Goal: Task Accomplishment & Management: Manage account settings

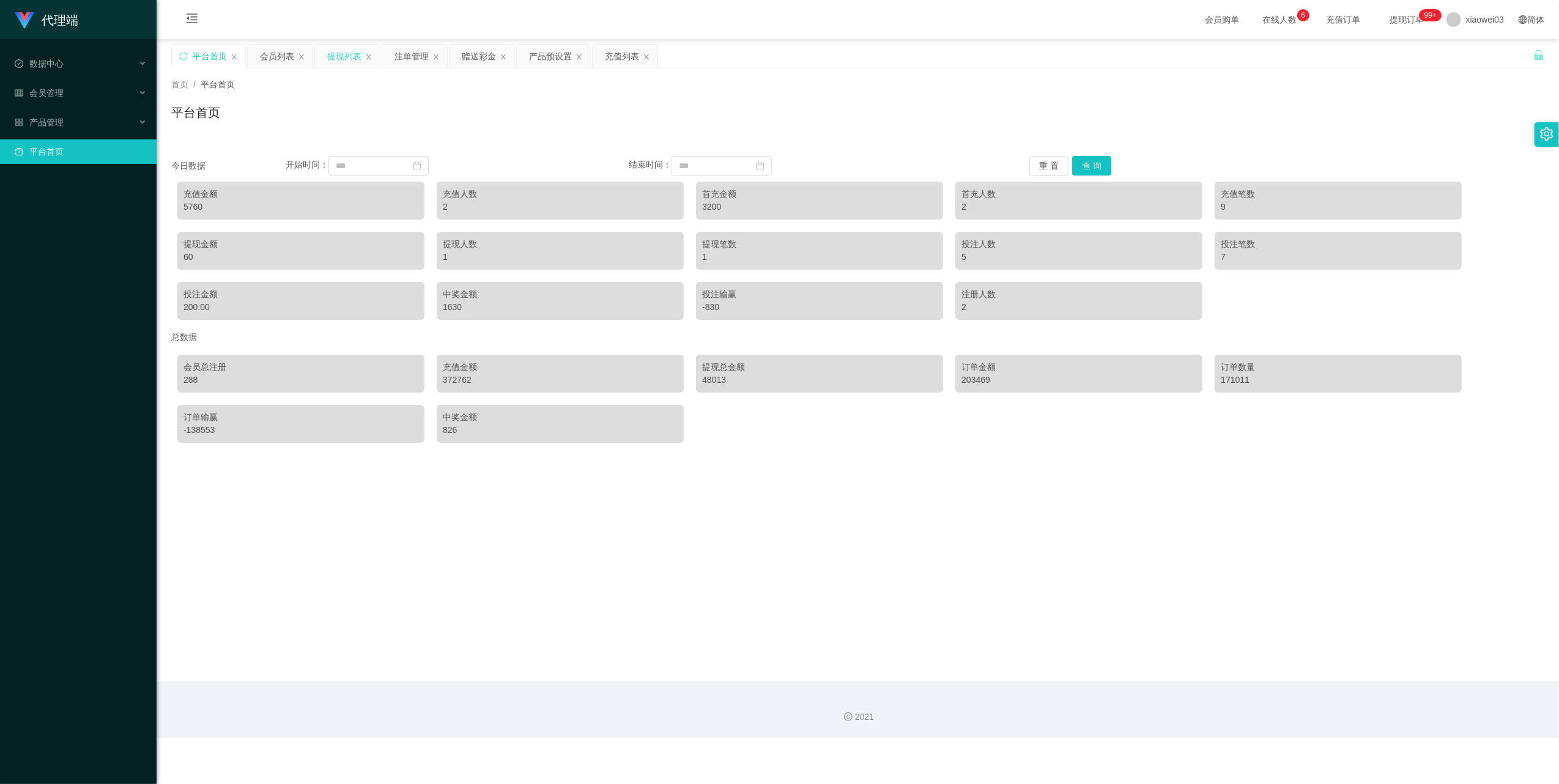
click at [343, 63] on div "提现列表" at bounding box center [344, 56] width 34 height 23
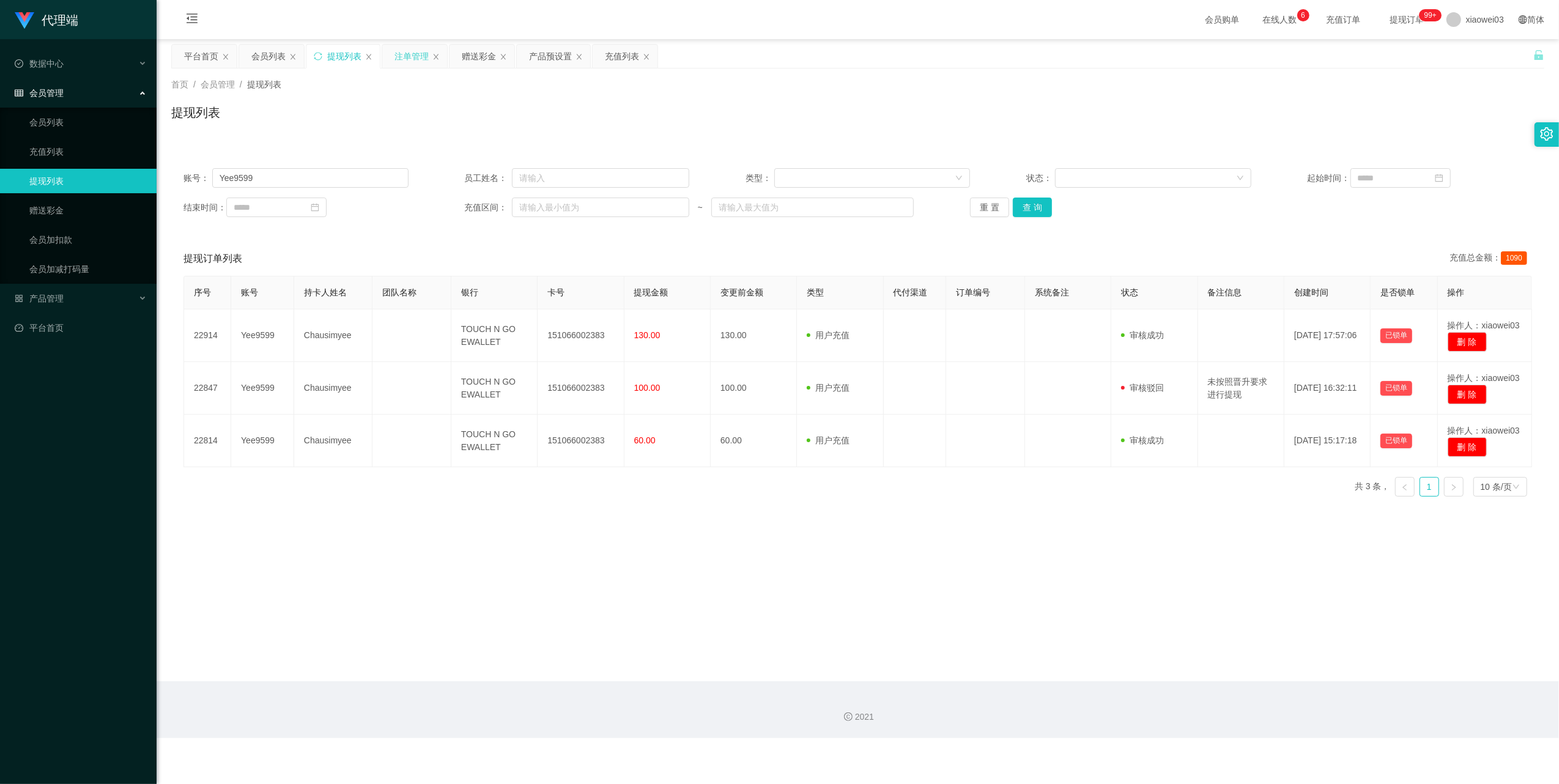
click at [410, 58] on div "注单管理" at bounding box center [411, 56] width 34 height 23
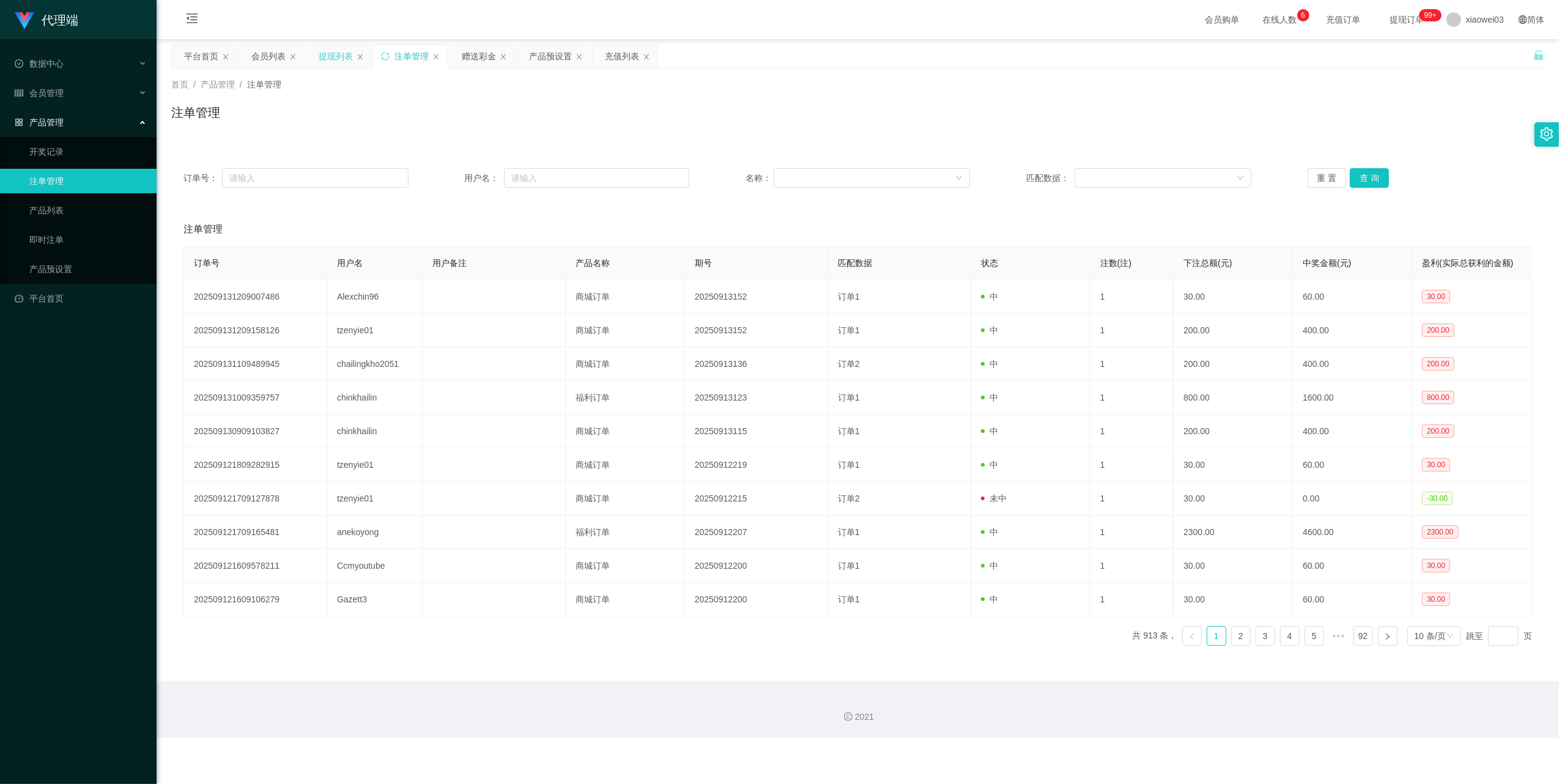
click at [336, 54] on div "提现列表" at bounding box center [335, 56] width 34 height 23
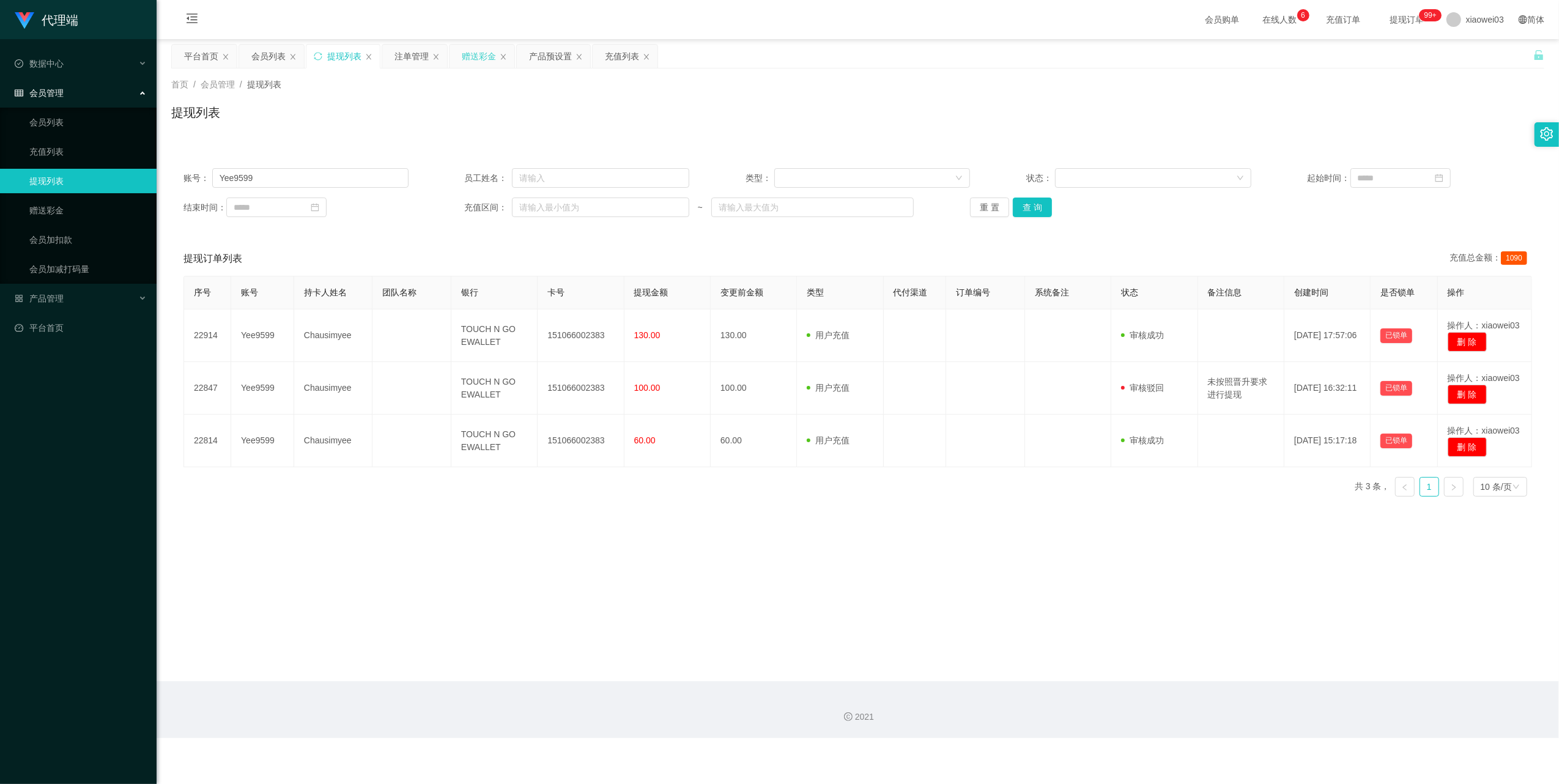
click at [465, 57] on div "赠送彩金" at bounding box center [479, 56] width 34 height 23
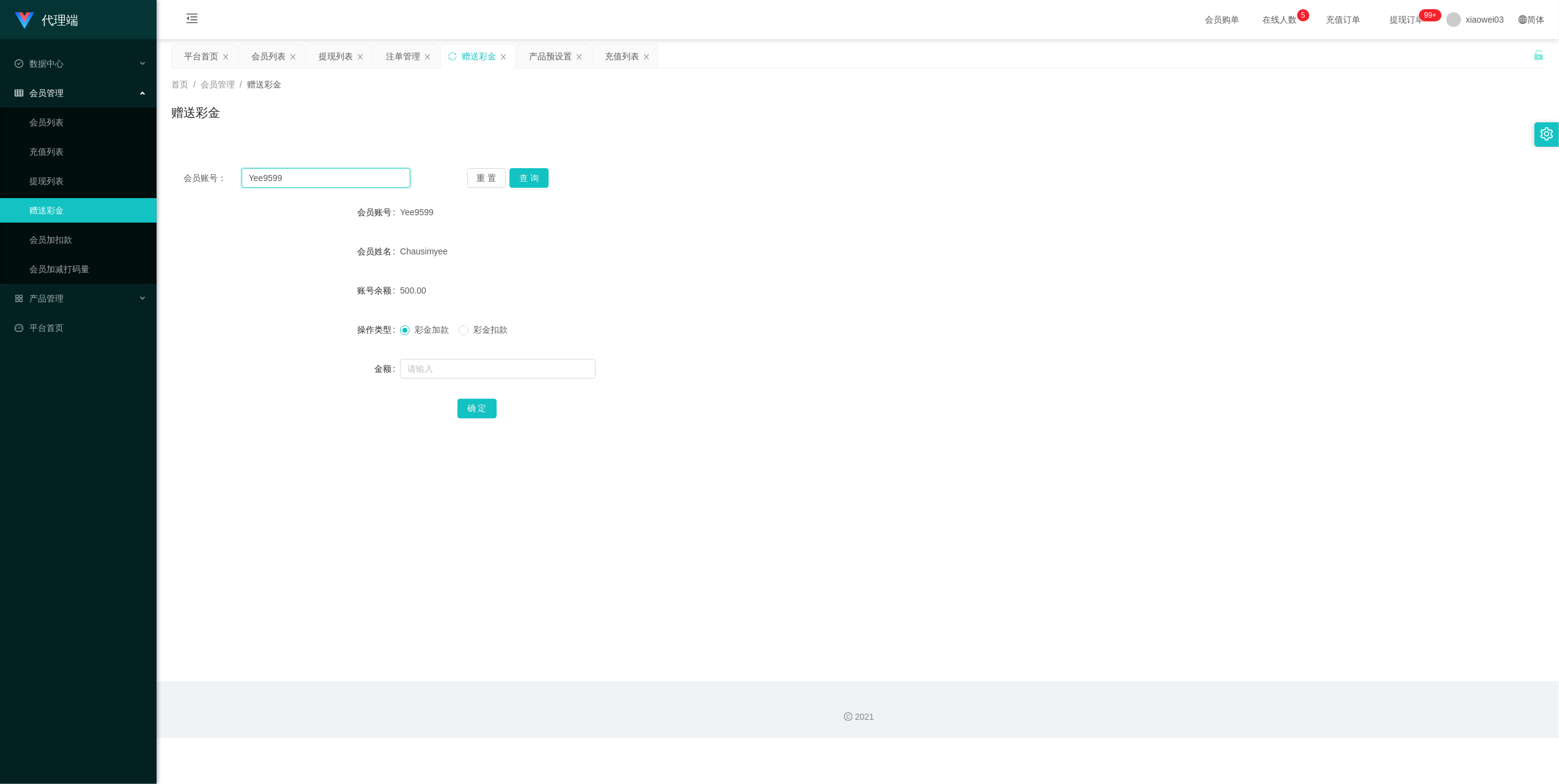
click at [395, 175] on input "Yee9599" at bounding box center [326, 178] width 169 height 19
drag, startPoint x: 395, startPoint y: 175, endPoint x: 437, endPoint y: 189, distance: 44.3
click at [395, 176] on input "Yee9599" at bounding box center [326, 178] width 169 height 19
paste input "Alexchin96"
type input "Alexchin96"
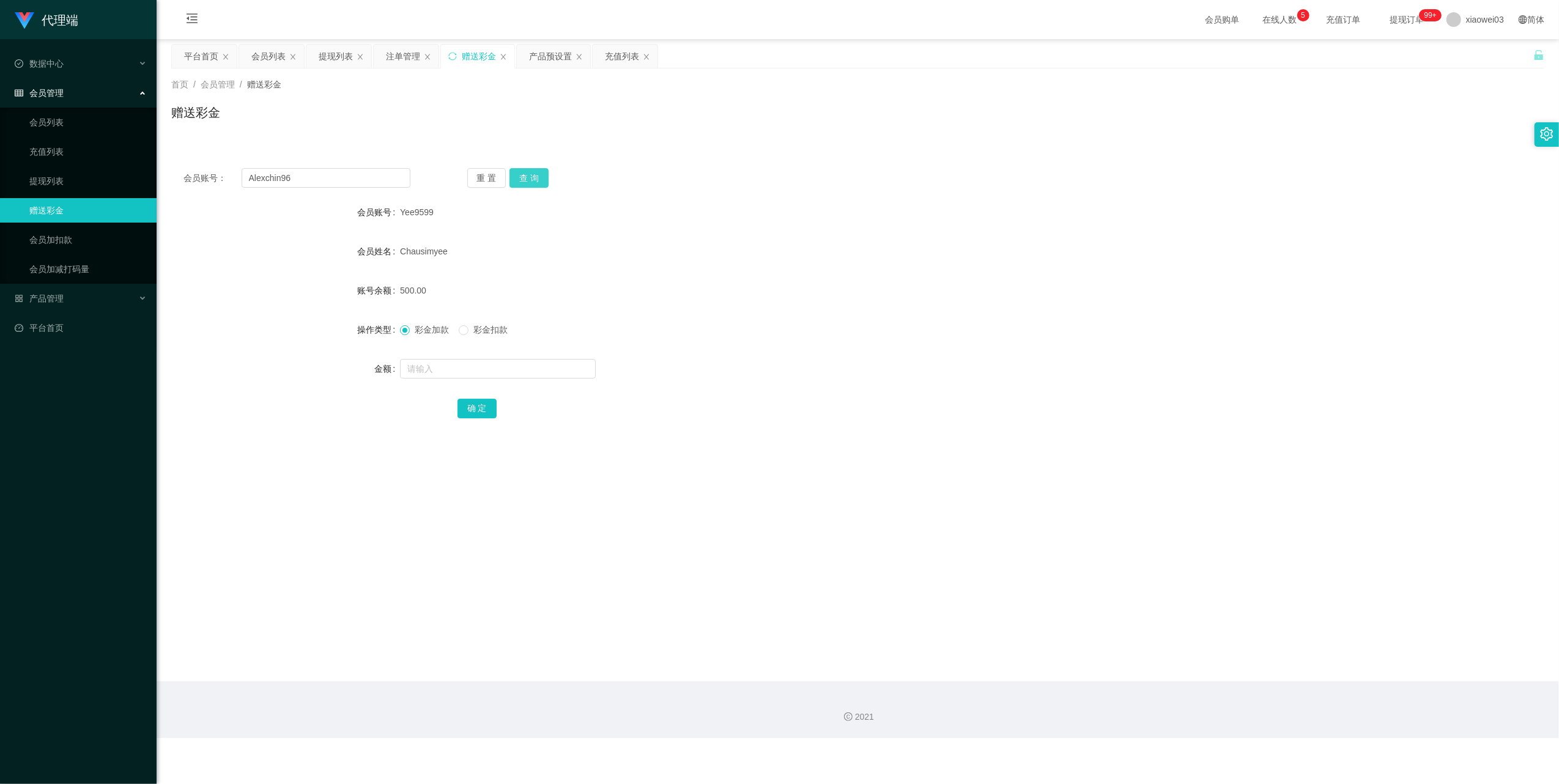
click at [538, 174] on button "查 询" at bounding box center [529, 178] width 39 height 19
click at [493, 369] on input "text" at bounding box center [497, 369] width 195 height 19
type input "100"
click at [473, 404] on button "确 定" at bounding box center [477, 408] width 39 height 19
click at [400, 55] on div "注单管理" at bounding box center [403, 56] width 34 height 23
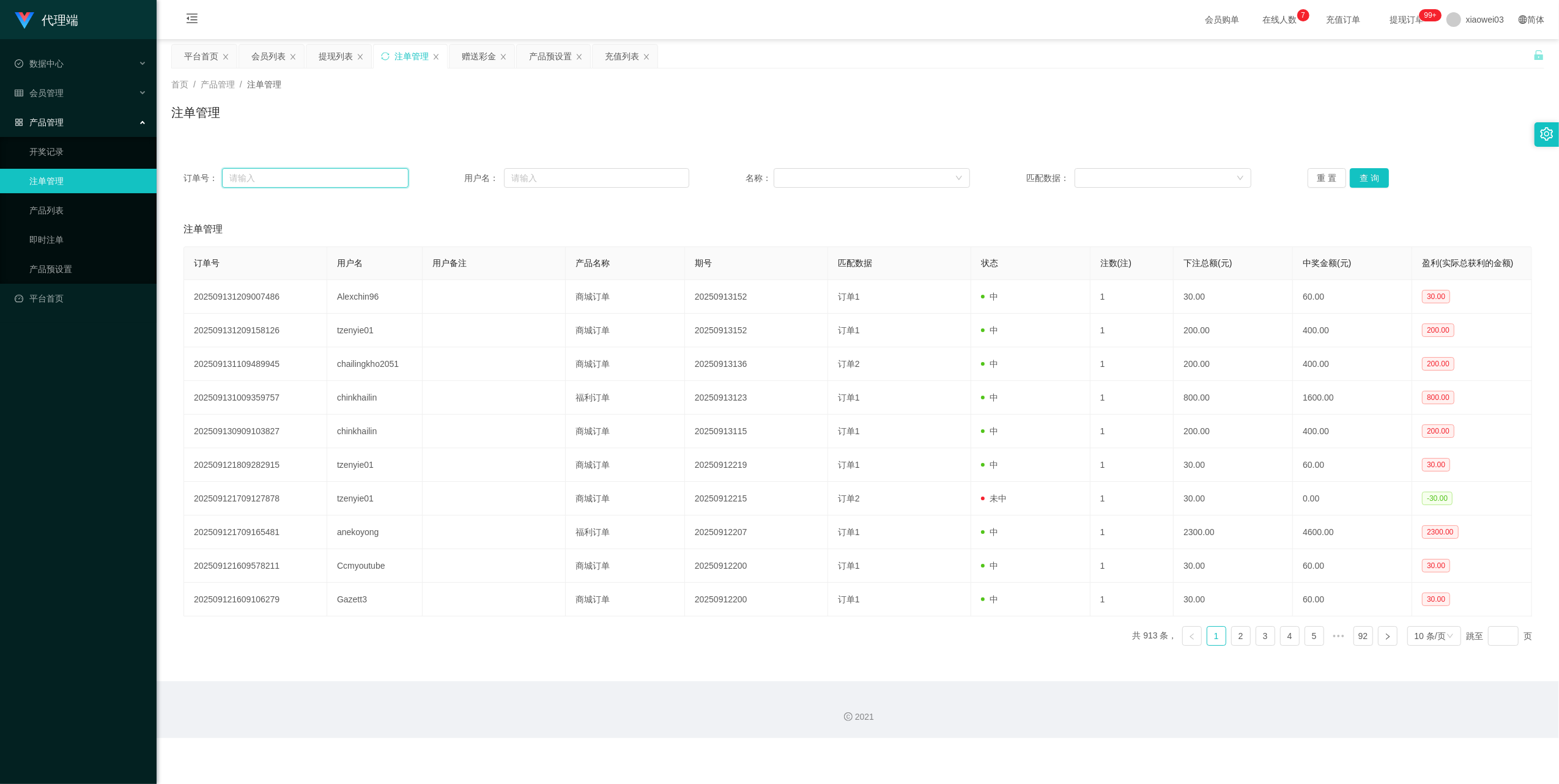
click at [370, 172] on input "text" at bounding box center [315, 178] width 186 height 19
click at [561, 172] on input "text" at bounding box center [596, 178] width 185 height 19
paste input "Yee9599"
type input "Yee9599"
click at [1365, 176] on button "查 询" at bounding box center [1369, 178] width 39 height 19
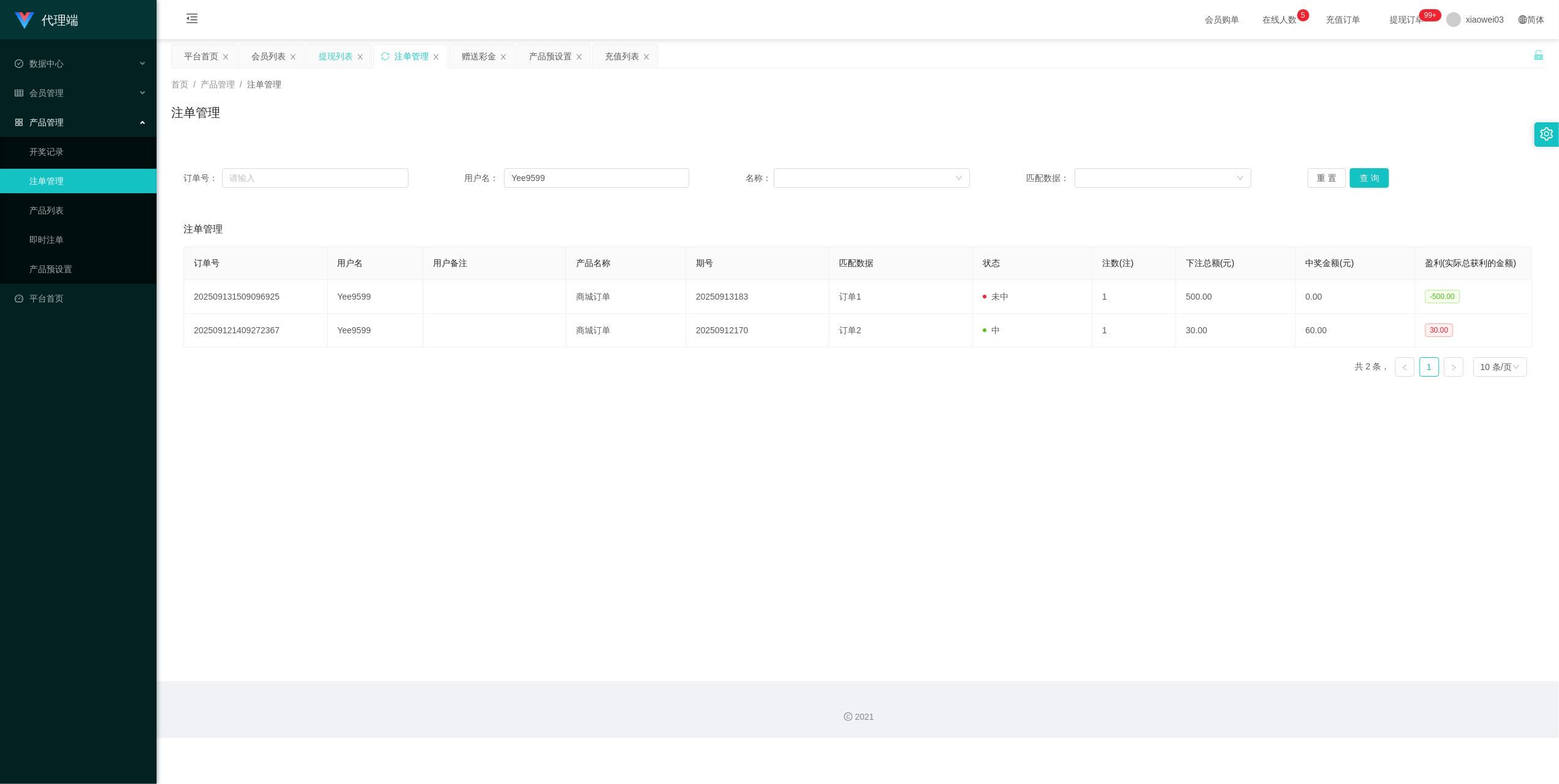
click at [337, 52] on div "提现列表" at bounding box center [335, 56] width 34 height 23
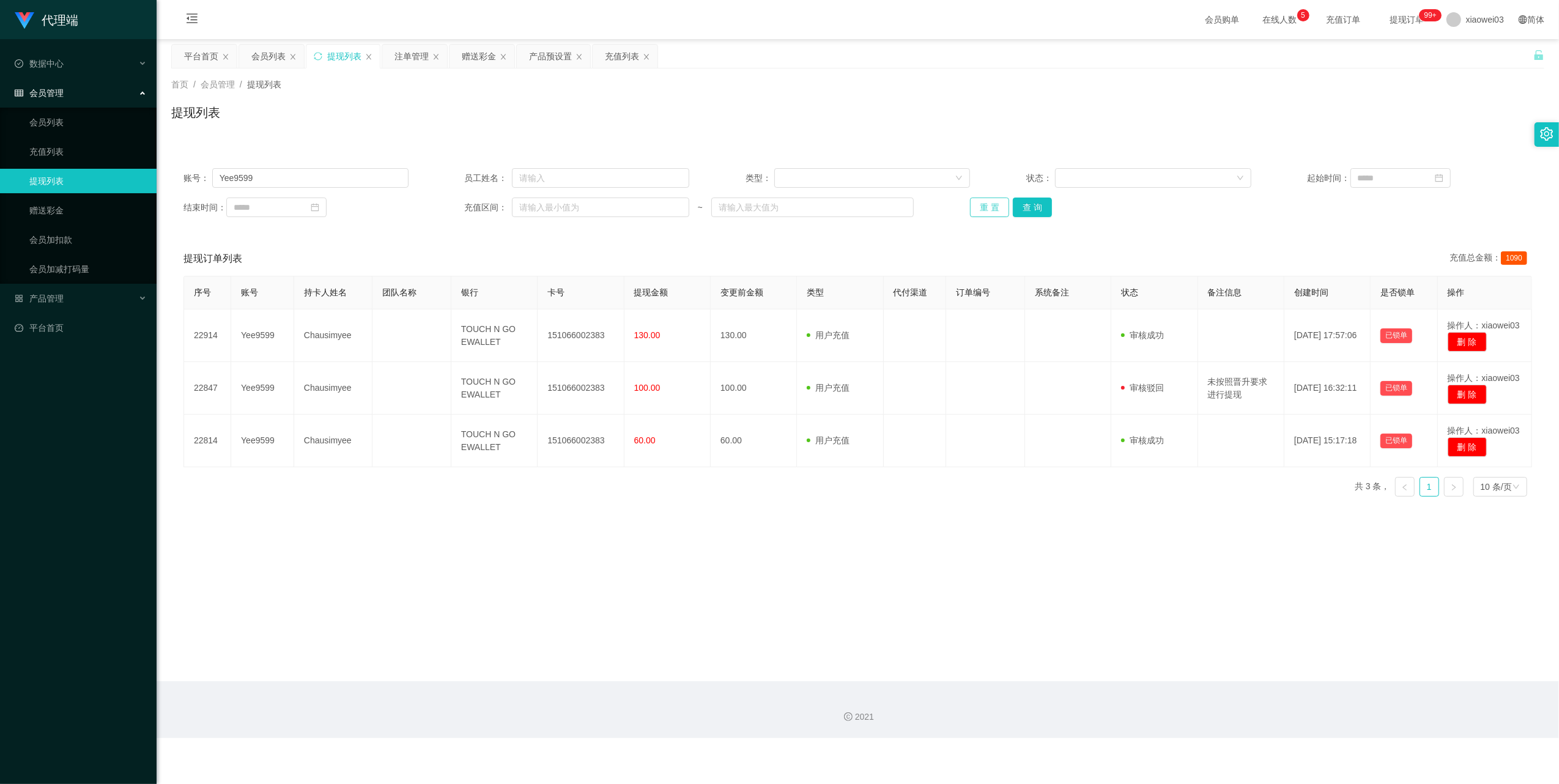
click at [979, 208] on button "重 置" at bounding box center [989, 207] width 39 height 19
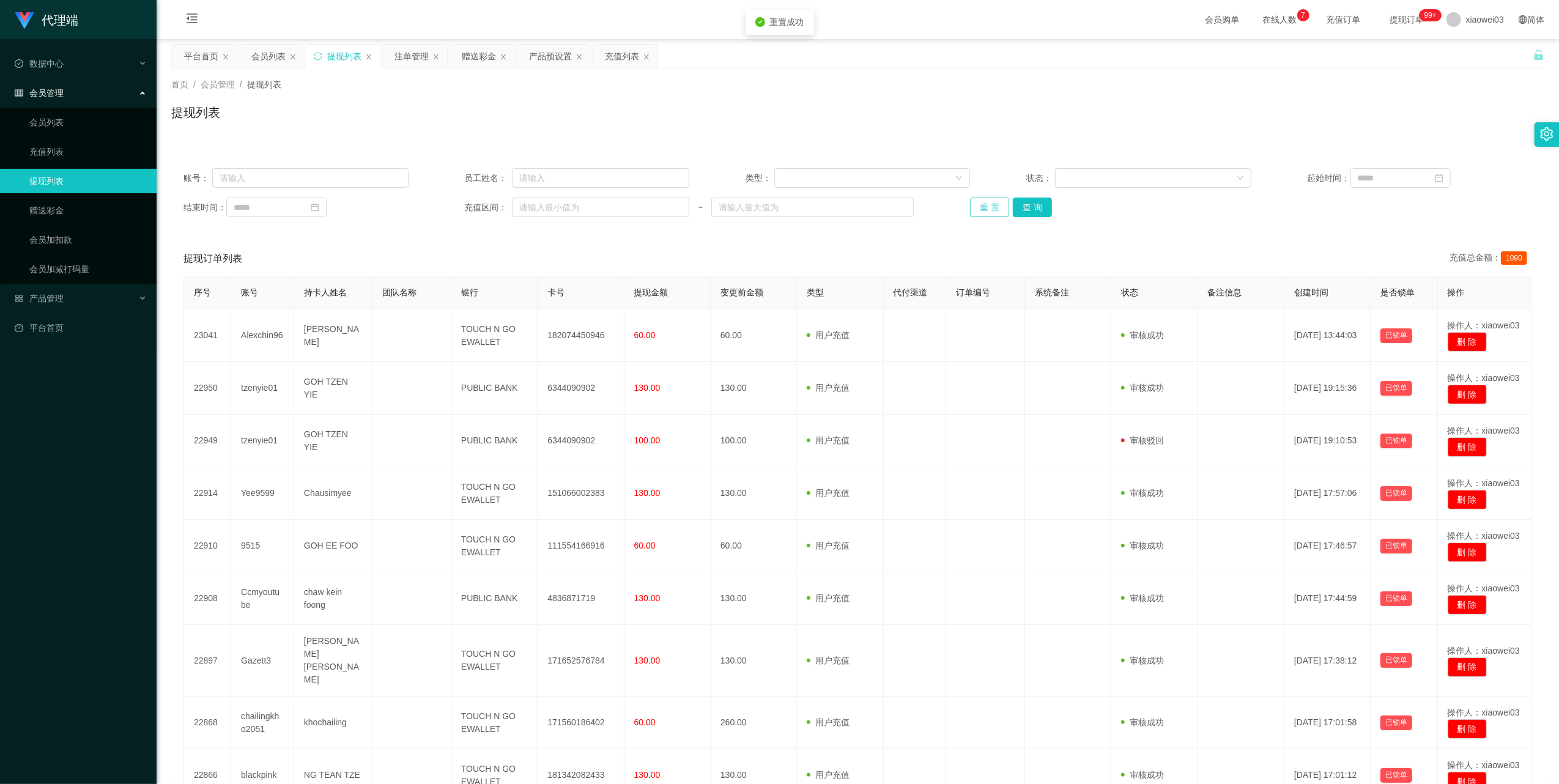
click at [977, 208] on button "重 置" at bounding box center [989, 207] width 39 height 19
click at [986, 208] on button "重 置" at bounding box center [989, 207] width 39 height 19
click at [408, 50] on div "注单管理" at bounding box center [411, 56] width 34 height 23
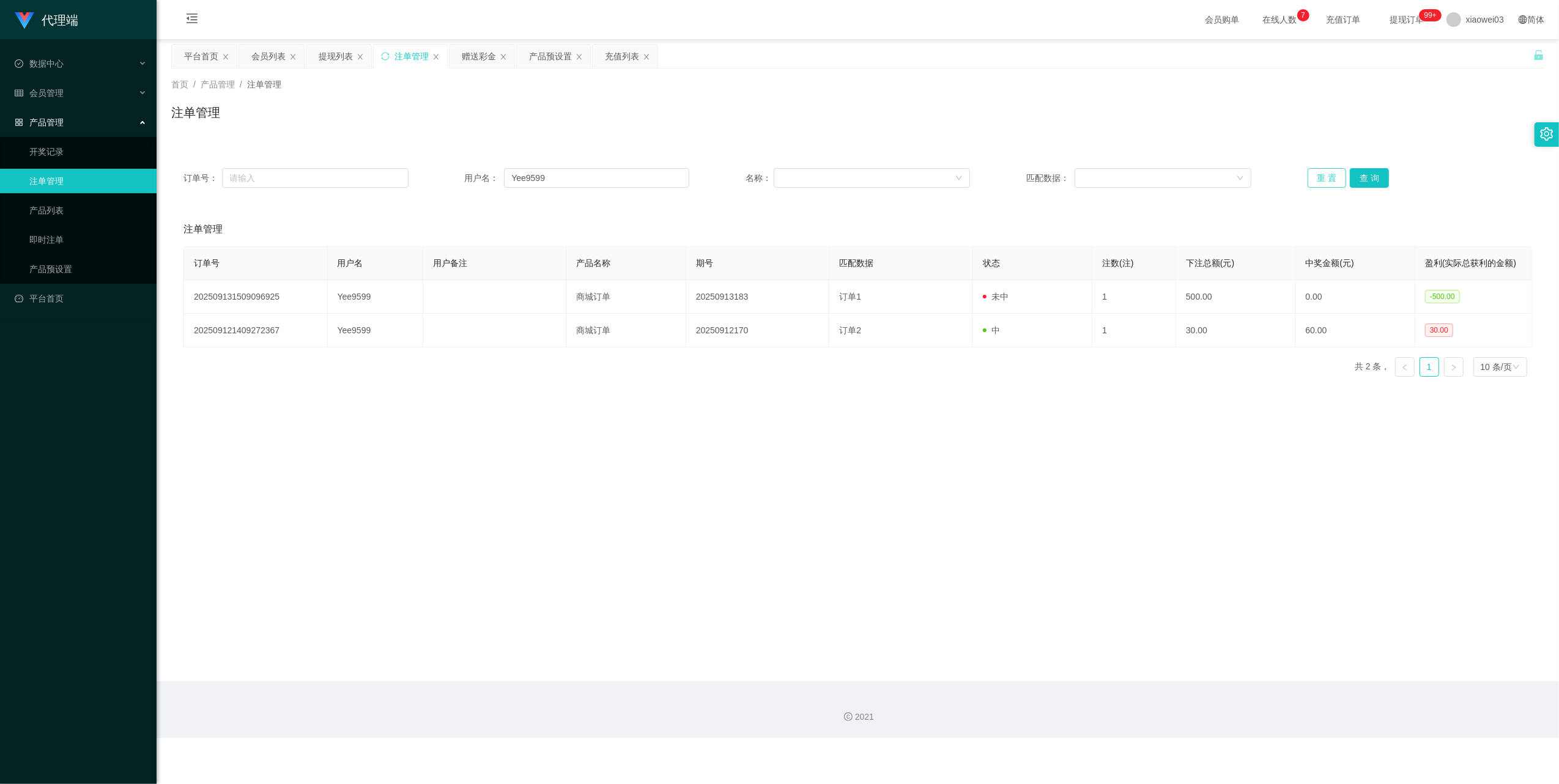
click at [1314, 182] on button "重 置" at bounding box center [1327, 178] width 39 height 19
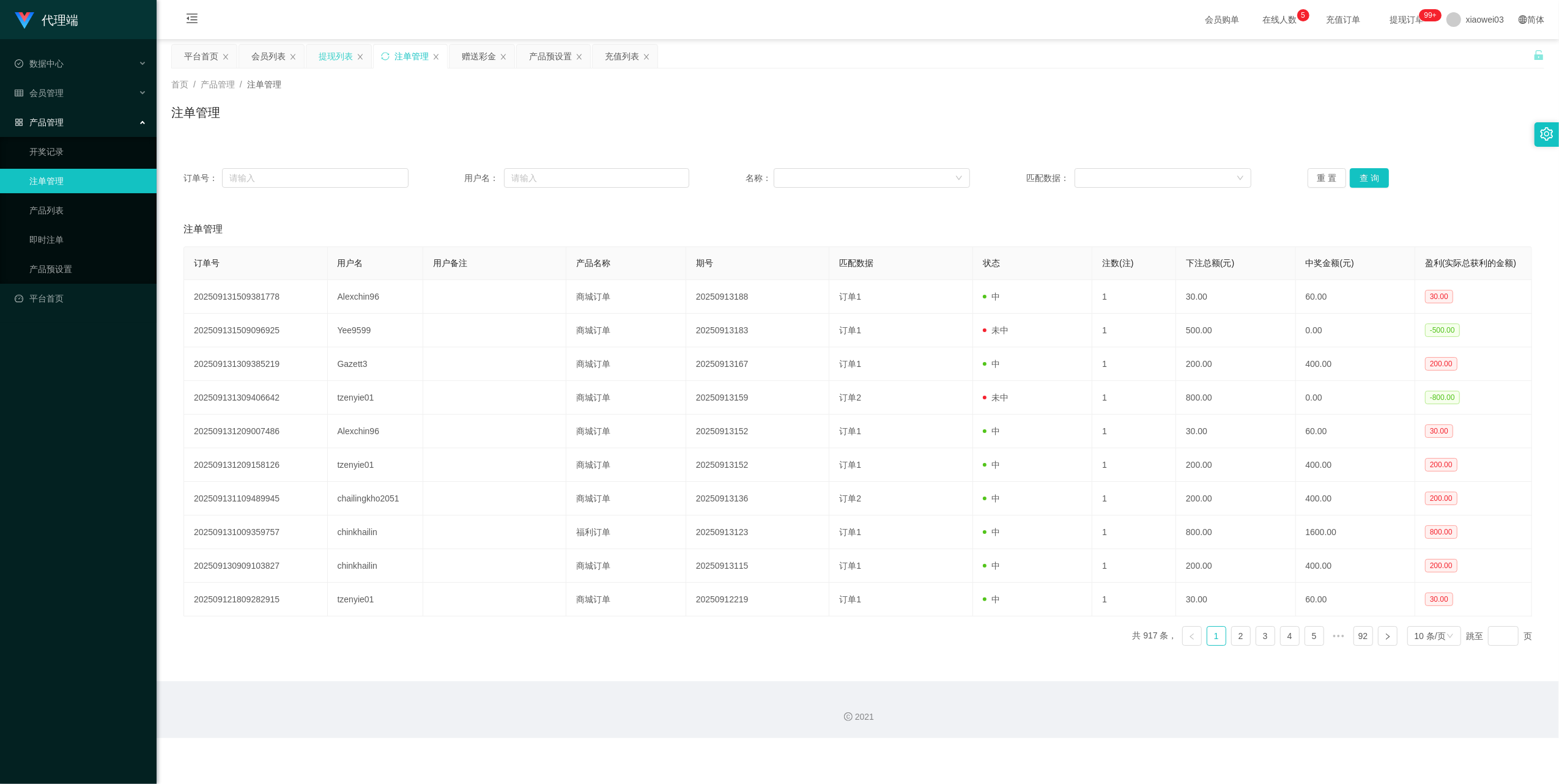
click at [339, 51] on div "提现列表" at bounding box center [335, 56] width 34 height 23
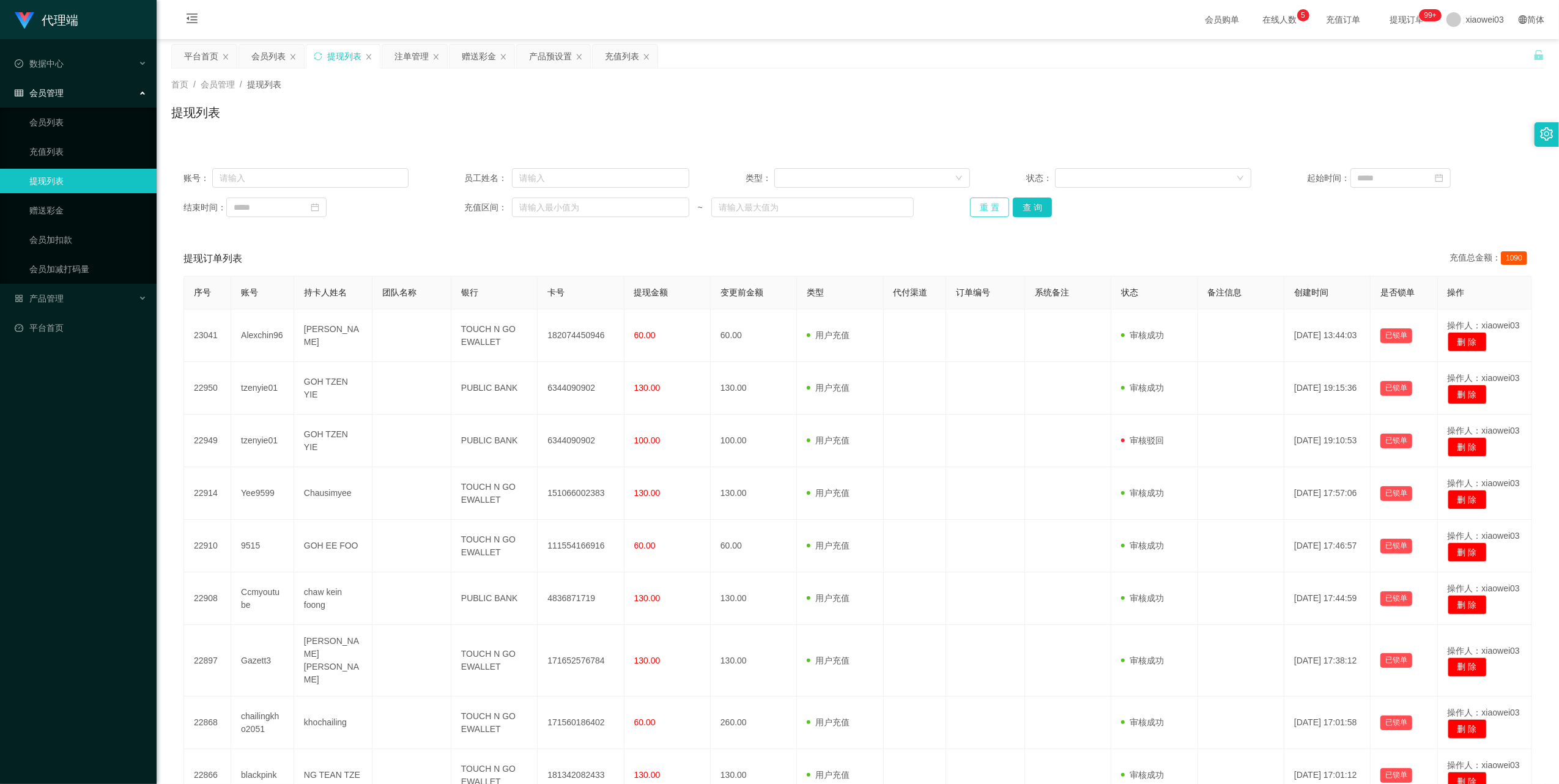
click at [998, 200] on button "重 置" at bounding box center [989, 207] width 39 height 19
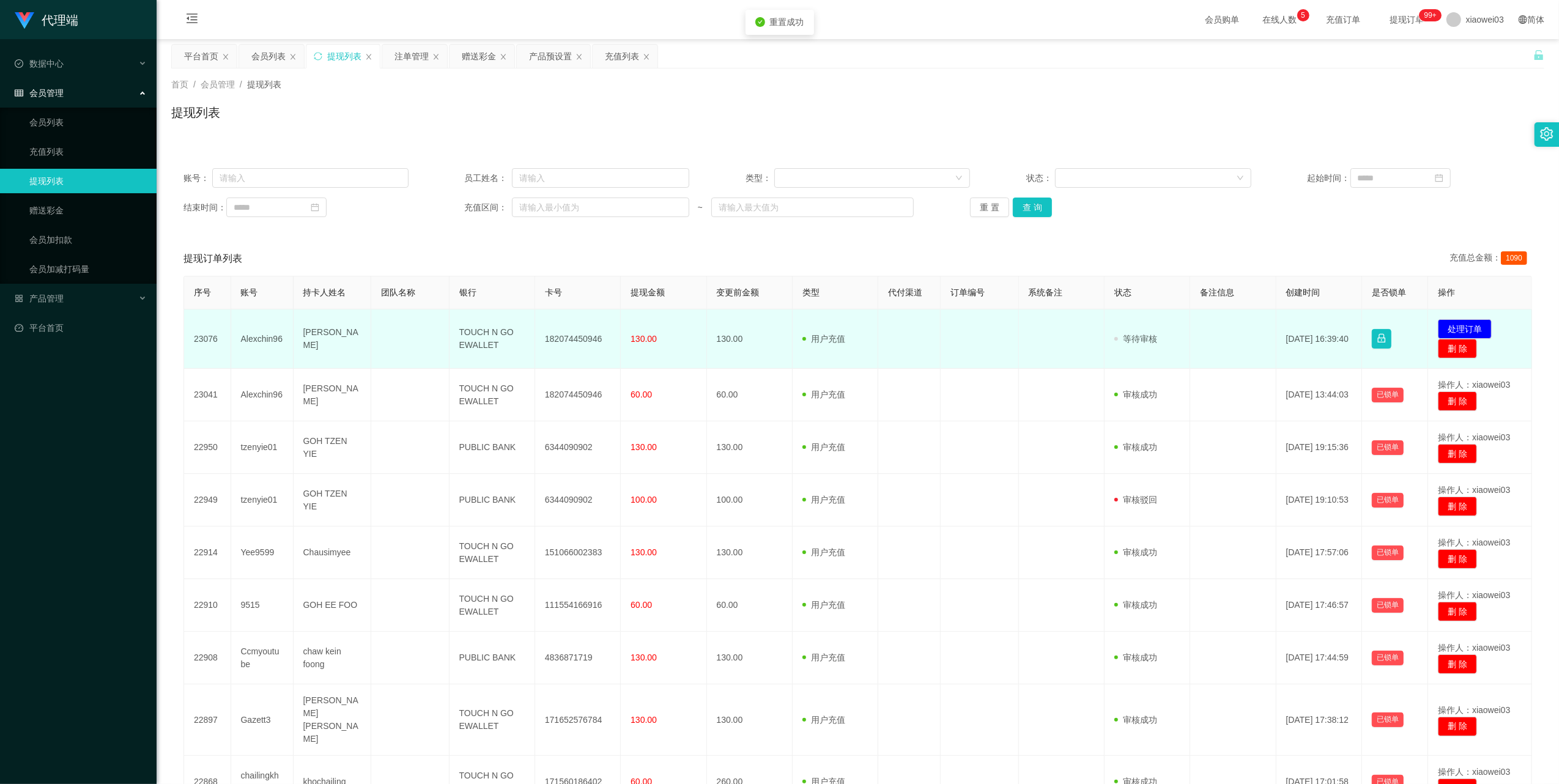
click at [584, 342] on td "182074450946" at bounding box center [577, 339] width 86 height 59
click at [584, 342] on td "182074450946" at bounding box center [577, 339] width 86 height 59
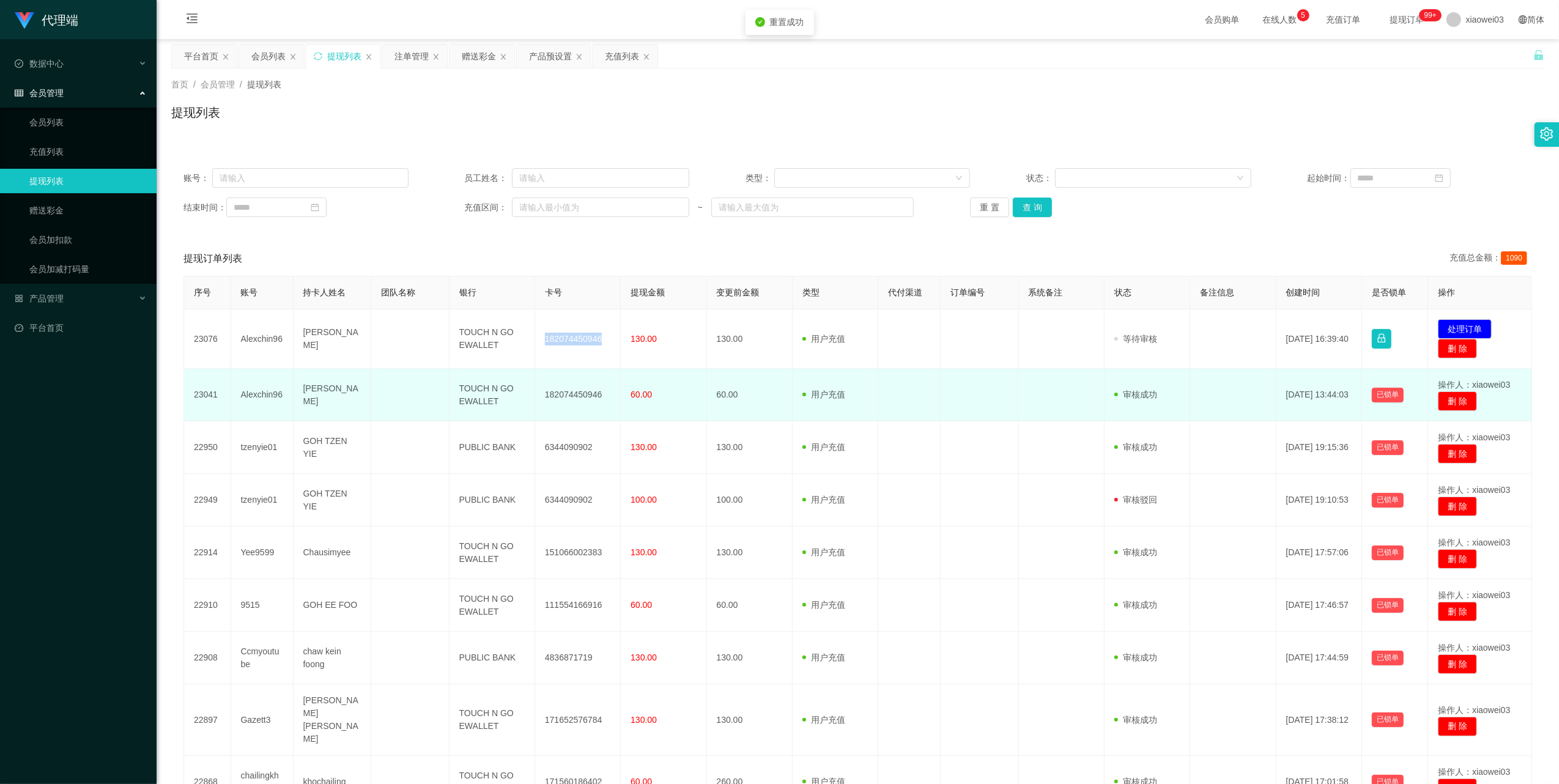
copy td "182074450946"
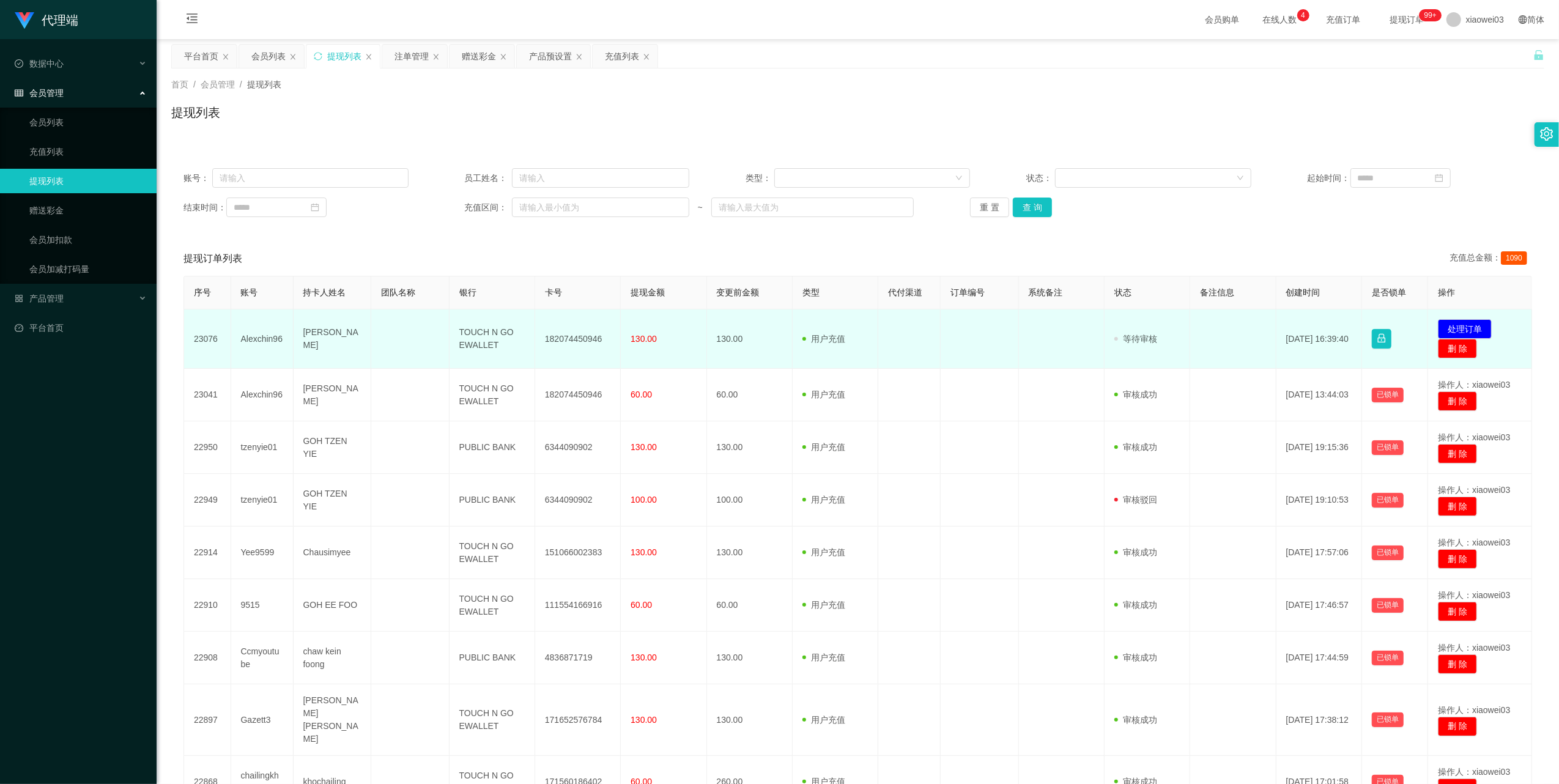
click at [466, 333] on td "TOUCH N GO EWALLET" at bounding box center [492, 339] width 86 height 59
copy td "TOUCH N GO EWALLET"
click at [1449, 328] on button "处理订单" at bounding box center [1464, 329] width 54 height 19
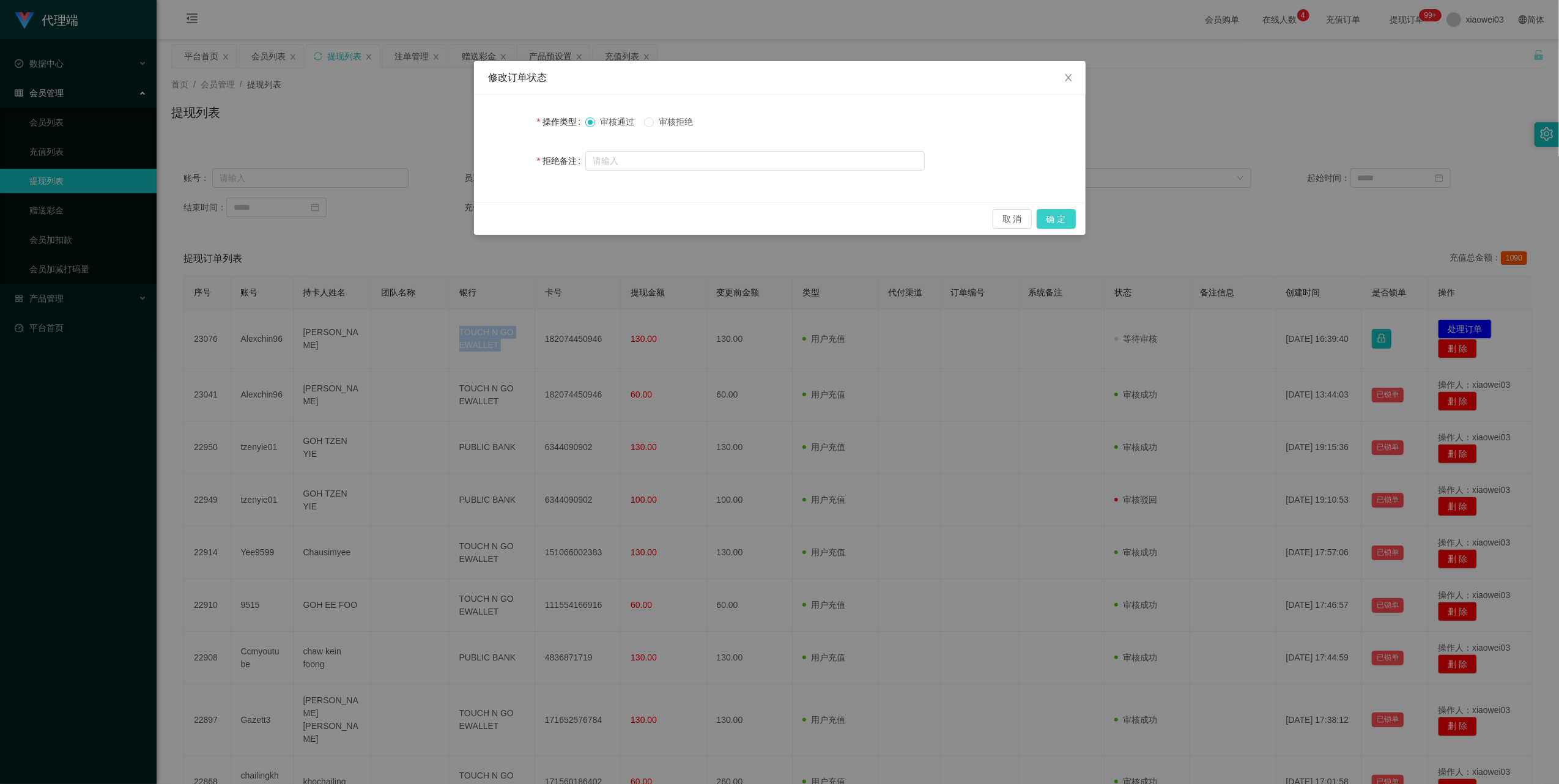
click at [1053, 223] on button "确 定" at bounding box center [1056, 219] width 39 height 19
